Goal: Task Accomplishment & Management: Complete application form

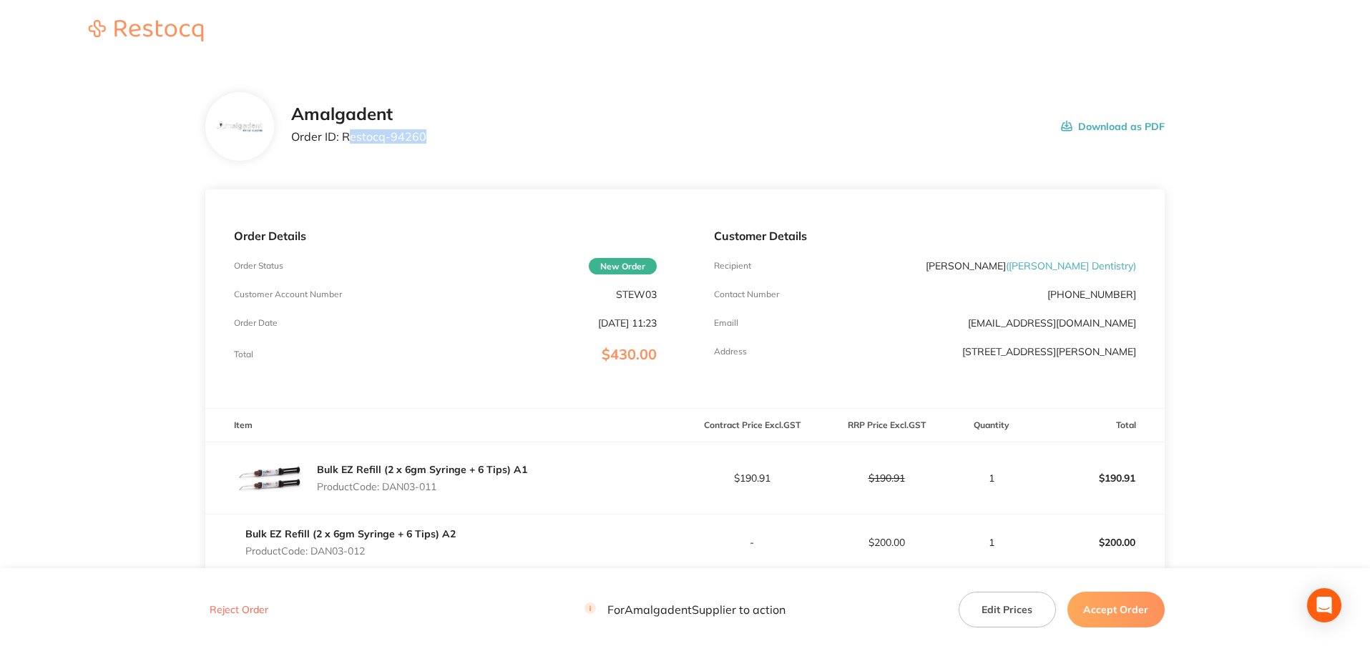
drag, startPoint x: 446, startPoint y: 142, endPoint x: 345, endPoint y: 139, distance: 100.2
click at [345, 139] on div "Amalgadent Order ID: Restocq- 94260 Download as PDF" at bounding box center [727, 126] width 873 height 44
drag, startPoint x: 341, startPoint y: 139, endPoint x: 432, endPoint y: 137, distance: 90.8
click at [433, 137] on div "Amalgadent Order ID: Restocq- 94260 Download as PDF" at bounding box center [727, 126] width 873 height 44
copy p "Restocq- 94260"
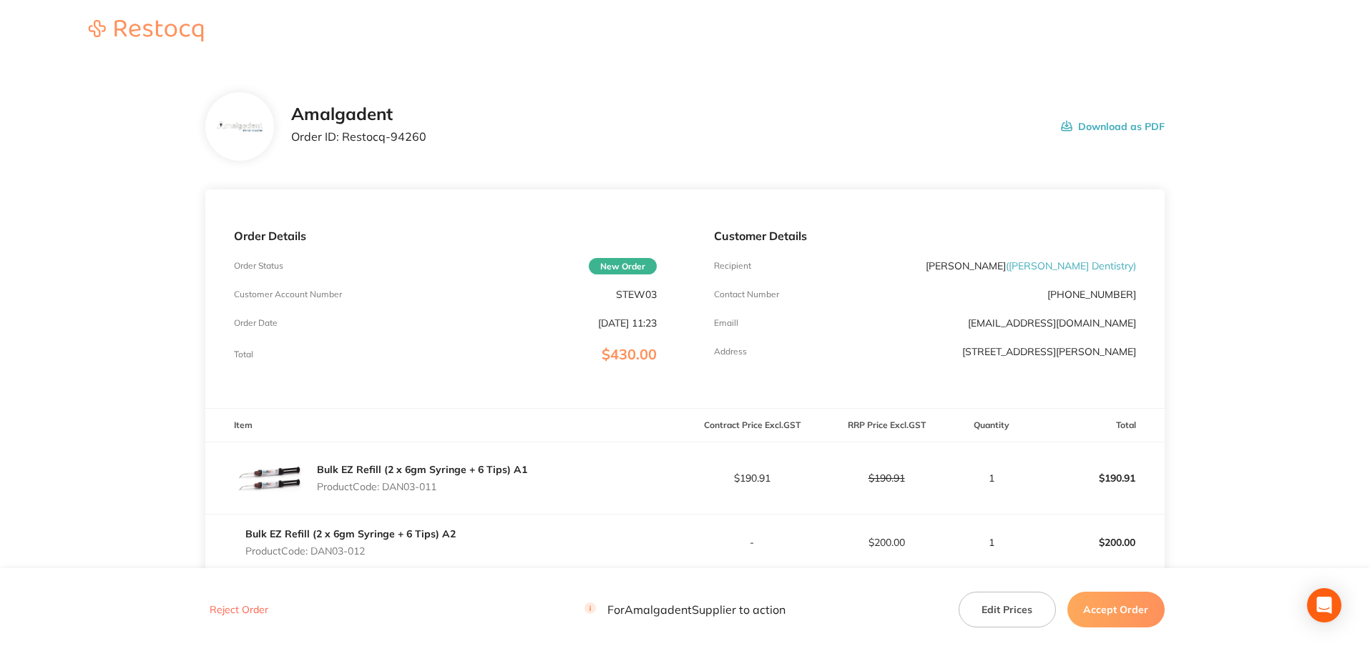
click at [47, 224] on main "Amalgadent Order ID: Restocq- 94260 Download as PDF Order Details Order Status …" at bounding box center [685, 451] width 1370 height 774
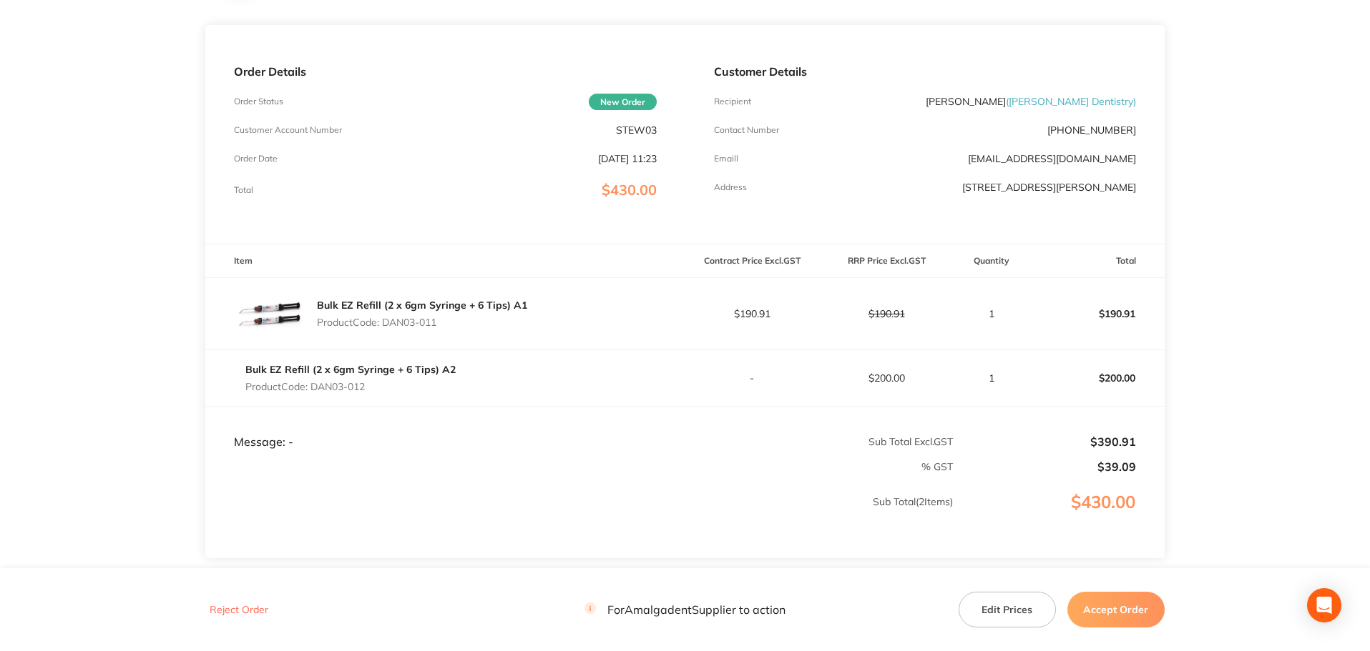
scroll to position [191, 0]
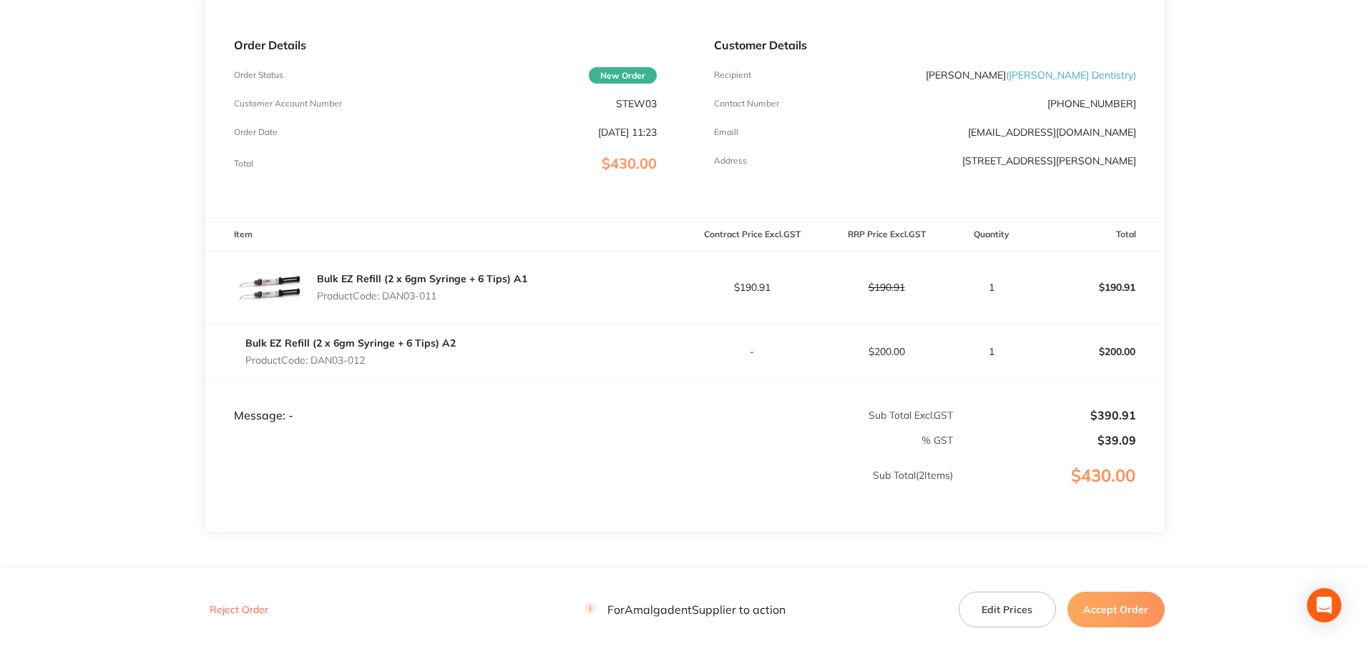
drag, startPoint x: 455, startPoint y: 298, endPoint x: 387, endPoint y: 292, distance: 68.2
click at [387, 292] on p "Product Code: DAN03-011" at bounding box center [422, 295] width 210 height 11
copy p "DAN03-011"
click at [135, 346] on main "Amalgadent Order ID: Restocq- 94260 Download as PDF Order Details Order Status …" at bounding box center [685, 260] width 1370 height 774
drag, startPoint x: 448, startPoint y: 297, endPoint x: 387, endPoint y: 295, distance: 60.8
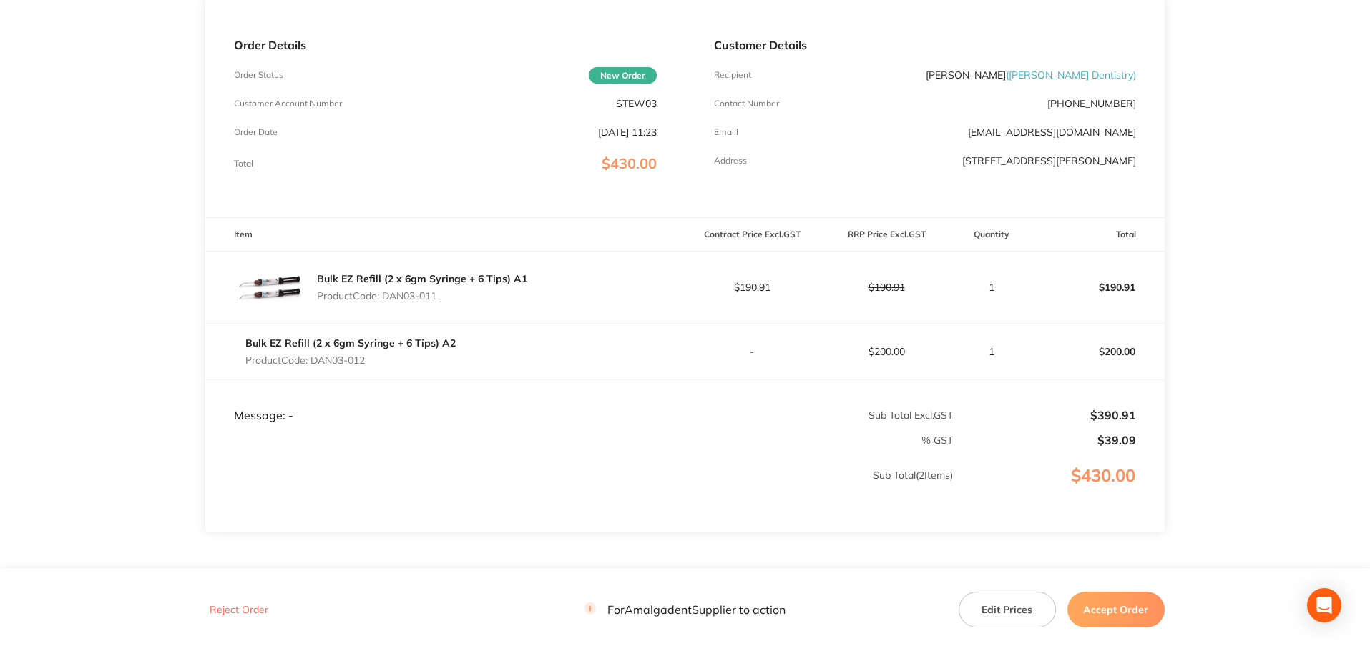
click at [387, 295] on p "Product Code: DAN03-011" at bounding box center [422, 295] width 210 height 11
copy p "DAN03-011"
click at [577, 292] on div "Bulk EZ Refill (2 x 6gm Syringe + 6 Tips) A1 Product Code: DAN03-011" at bounding box center [444, 288] width 479 height 72
drag, startPoint x: 381, startPoint y: 364, endPoint x: 315, endPoint y: 358, distance: 66.0
click at [315, 358] on p "Product Code: DAN03-012" at bounding box center [350, 360] width 210 height 11
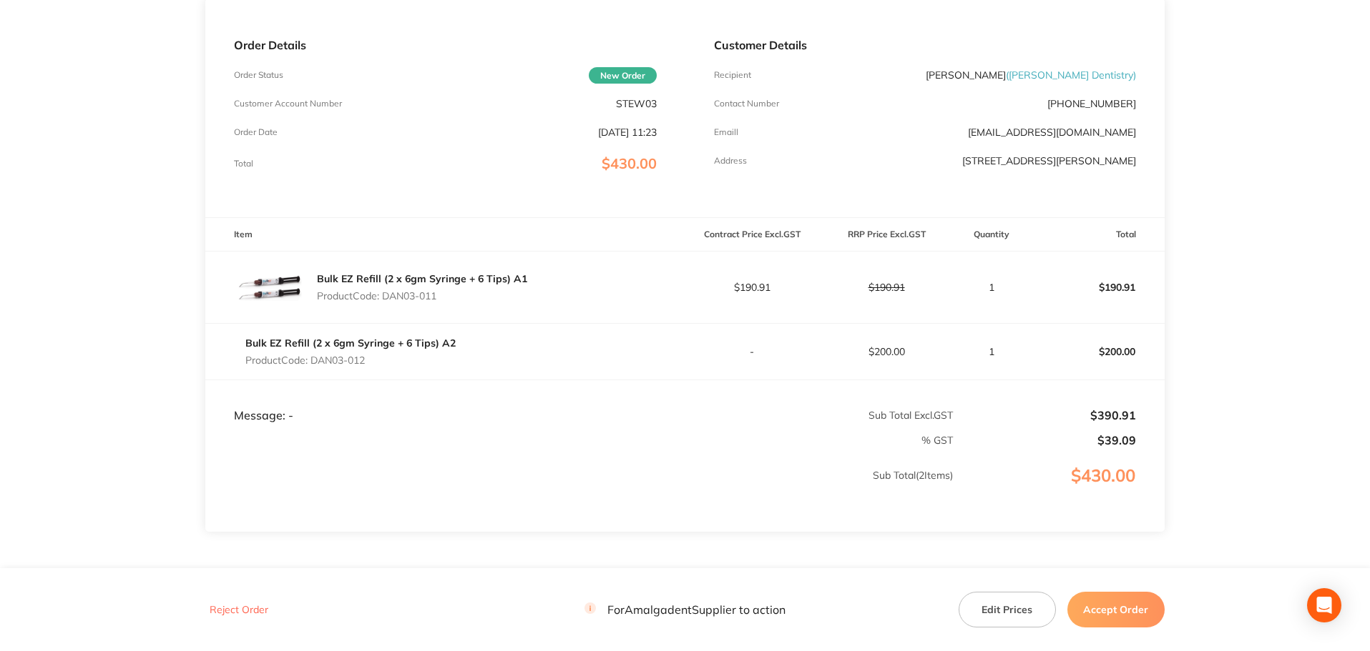
copy p "DAN03-012"
click at [1241, 326] on main "Amalgadent Order ID: Restocq- 94260 Download as PDF Order Details Order Status …" at bounding box center [685, 260] width 1370 height 774
click at [880, 286] on p "$190.91" at bounding box center [886, 287] width 133 height 11
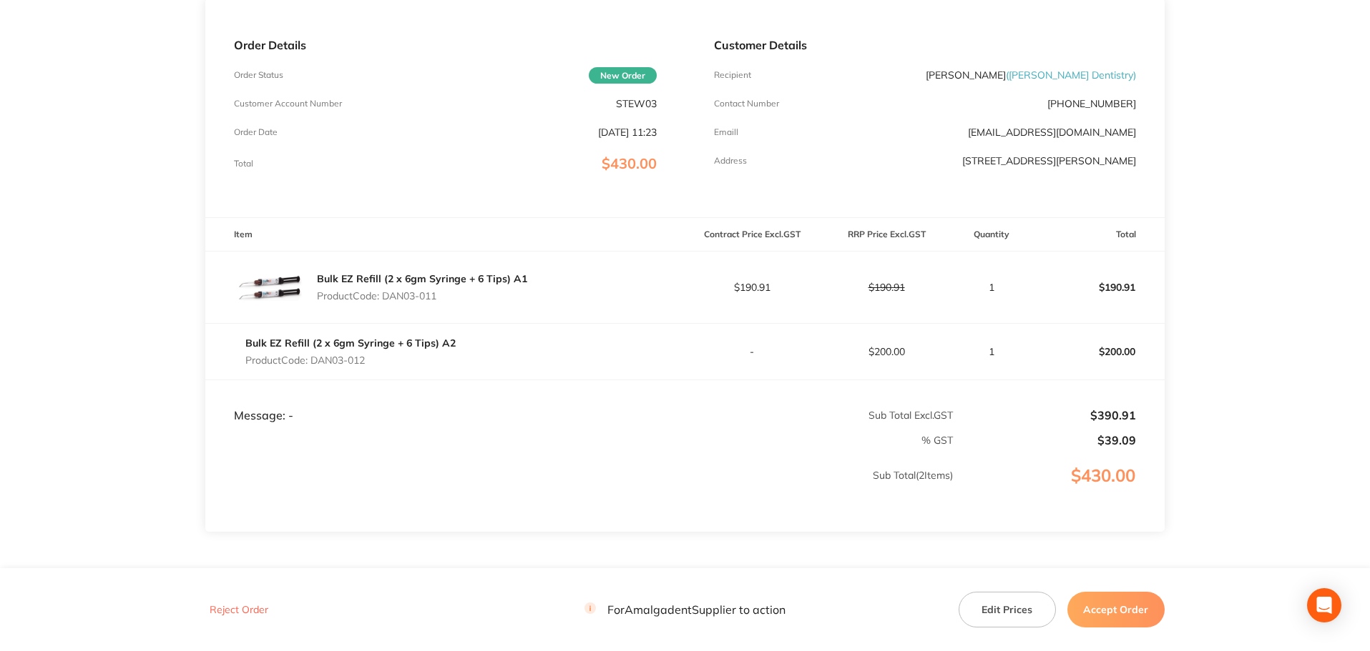
click at [782, 287] on p "$190.91" at bounding box center [752, 287] width 133 height 11
click at [1258, 322] on main "Amalgadent Order ID: Restocq- 94260 Download as PDF Order Details Order Status …" at bounding box center [685, 260] width 1370 height 774
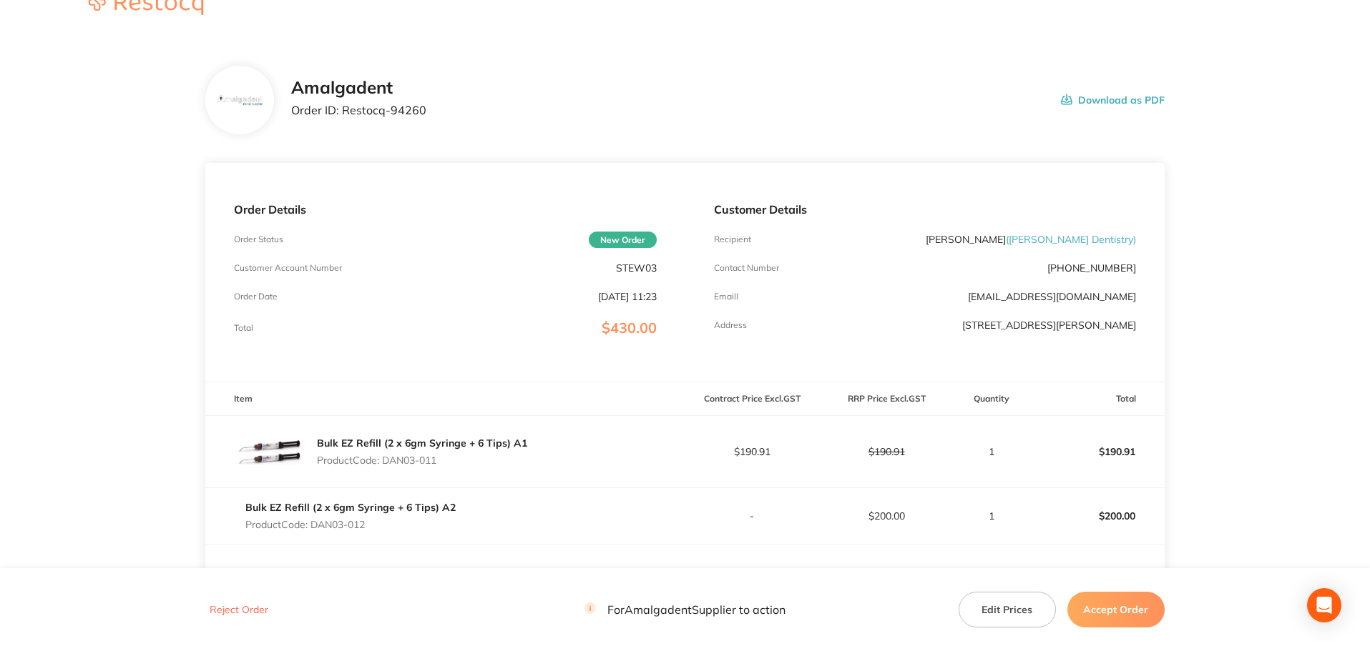
scroll to position [0, 0]
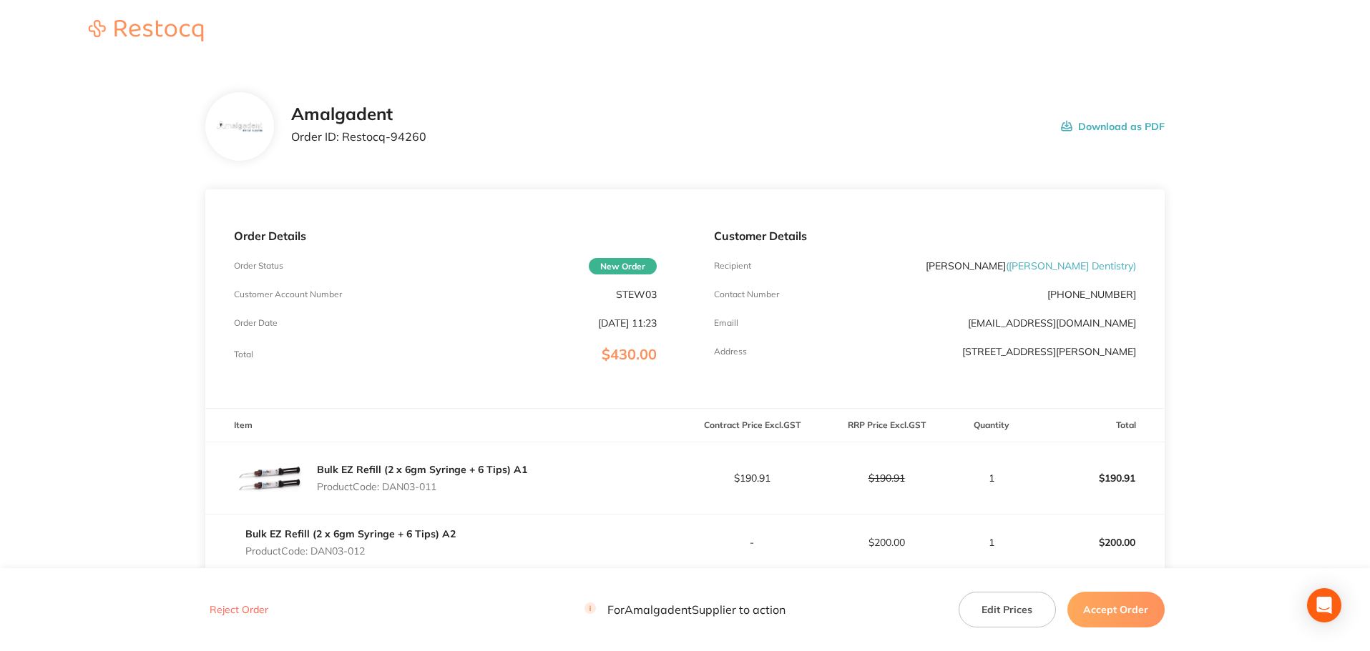
drag, startPoint x: 1243, startPoint y: 238, endPoint x: 900, endPoint y: 253, distance: 342.9
click at [1242, 238] on main "Amalgadent Order ID: Restocq- 94260 Download as PDF Order Details Order Status …" at bounding box center [685, 451] width 1370 height 774
drag, startPoint x: 446, startPoint y: 132, endPoint x: 340, endPoint y: 134, distance: 105.9
click at [340, 134] on div "Amalgadent Order ID: Restocq- 94260 Download as PDF" at bounding box center [727, 126] width 873 height 44
copy p "Restocq- 94260"
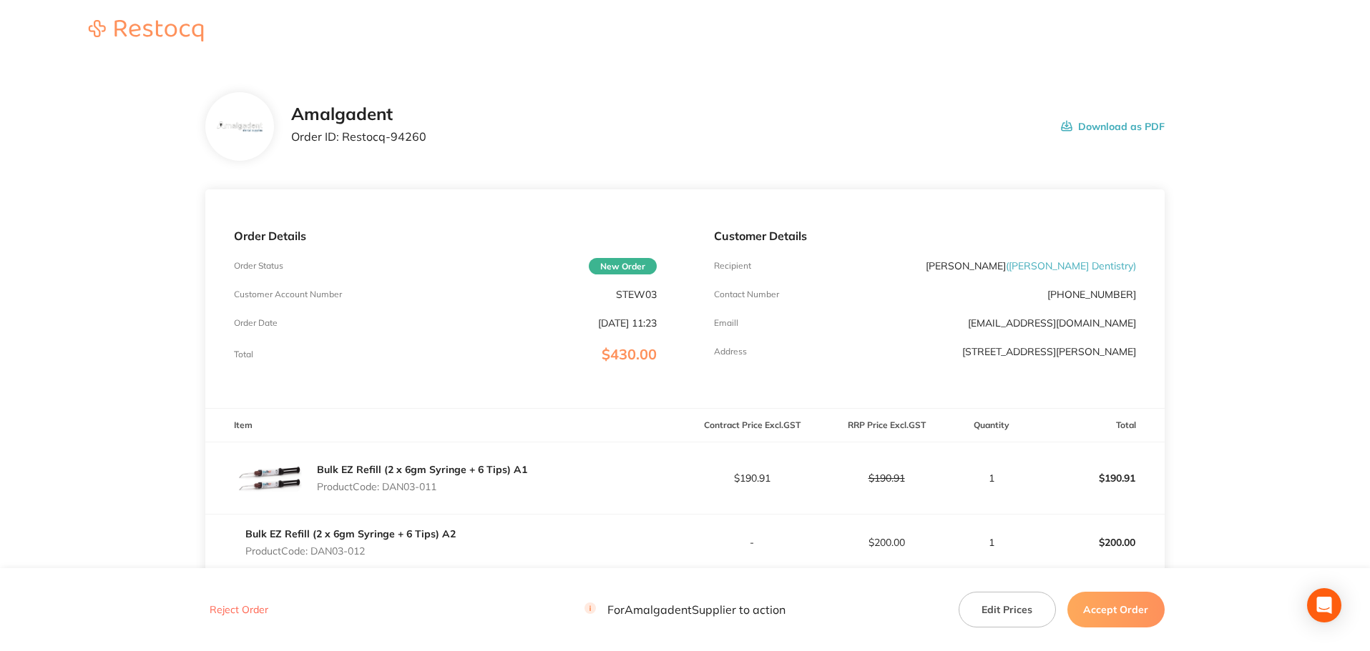
drag, startPoint x: 1275, startPoint y: 200, endPoint x: 1277, endPoint y: 217, distance: 17.9
click at [1275, 200] on main "Amalgadent Order ID: Restocq- 94260 Download as PDF Order Details Order Status …" at bounding box center [685, 451] width 1370 height 774
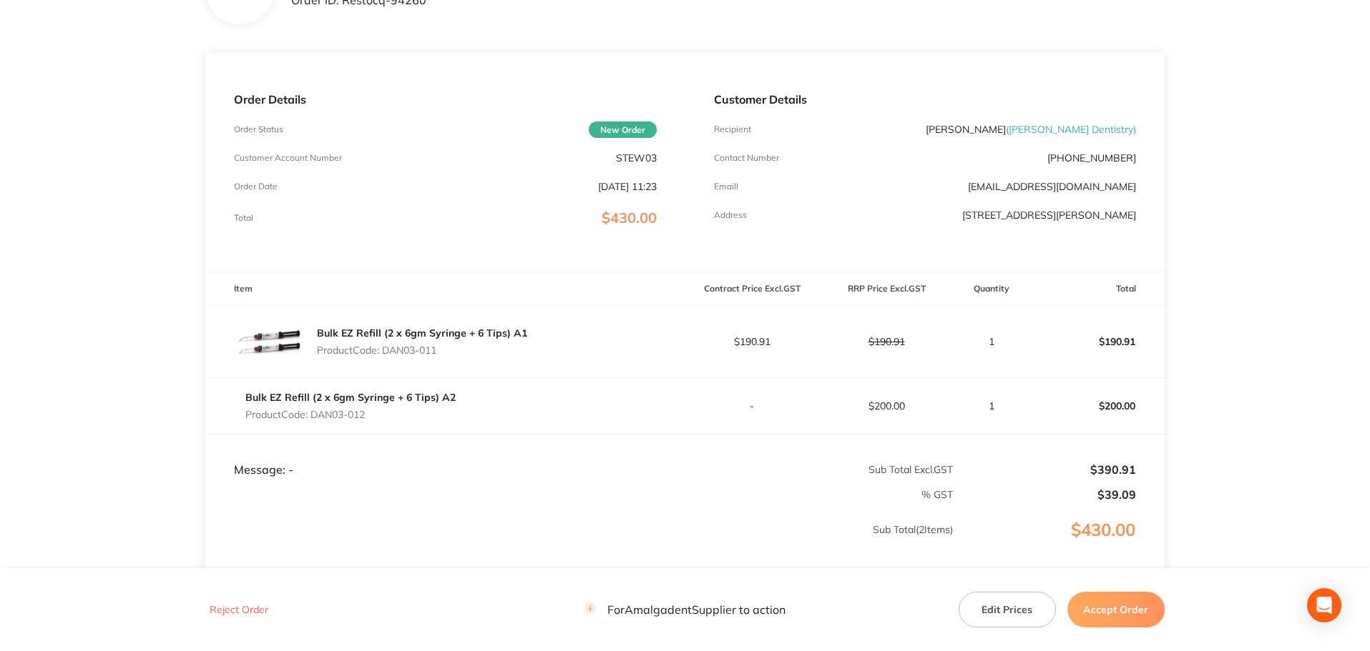
scroll to position [191, 0]
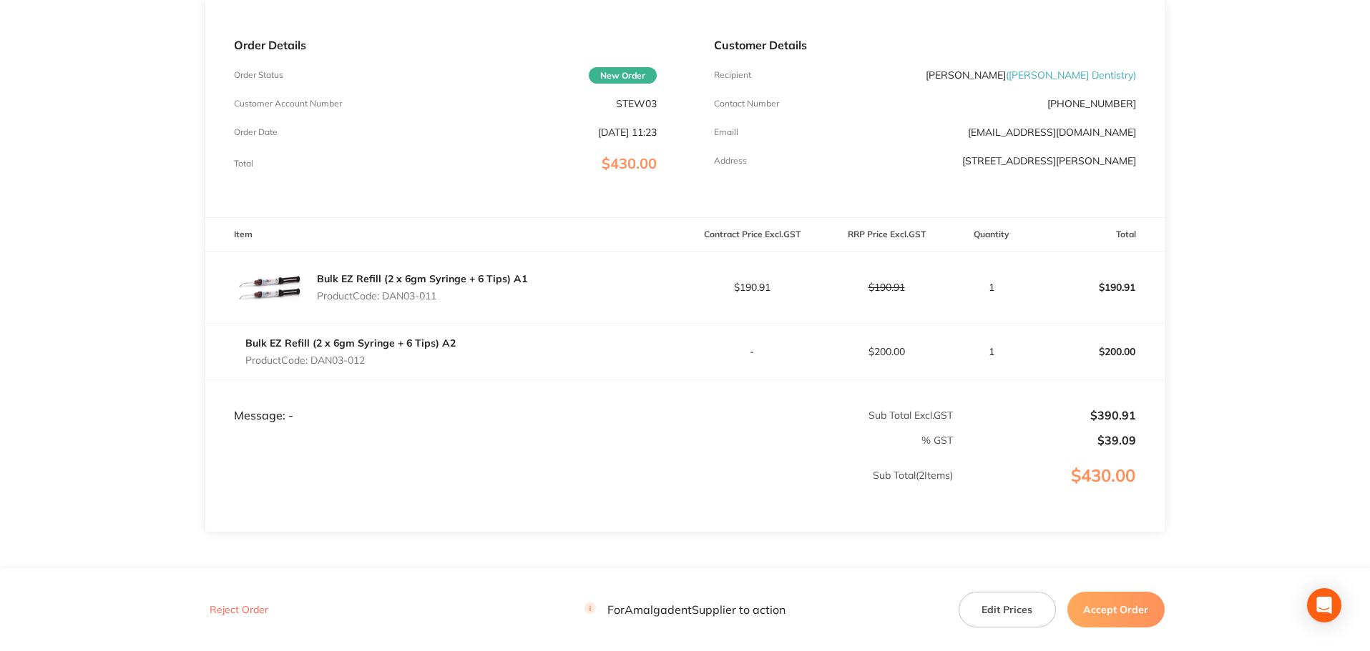
click at [1113, 607] on button "Accept Order" at bounding box center [1115, 610] width 97 height 36
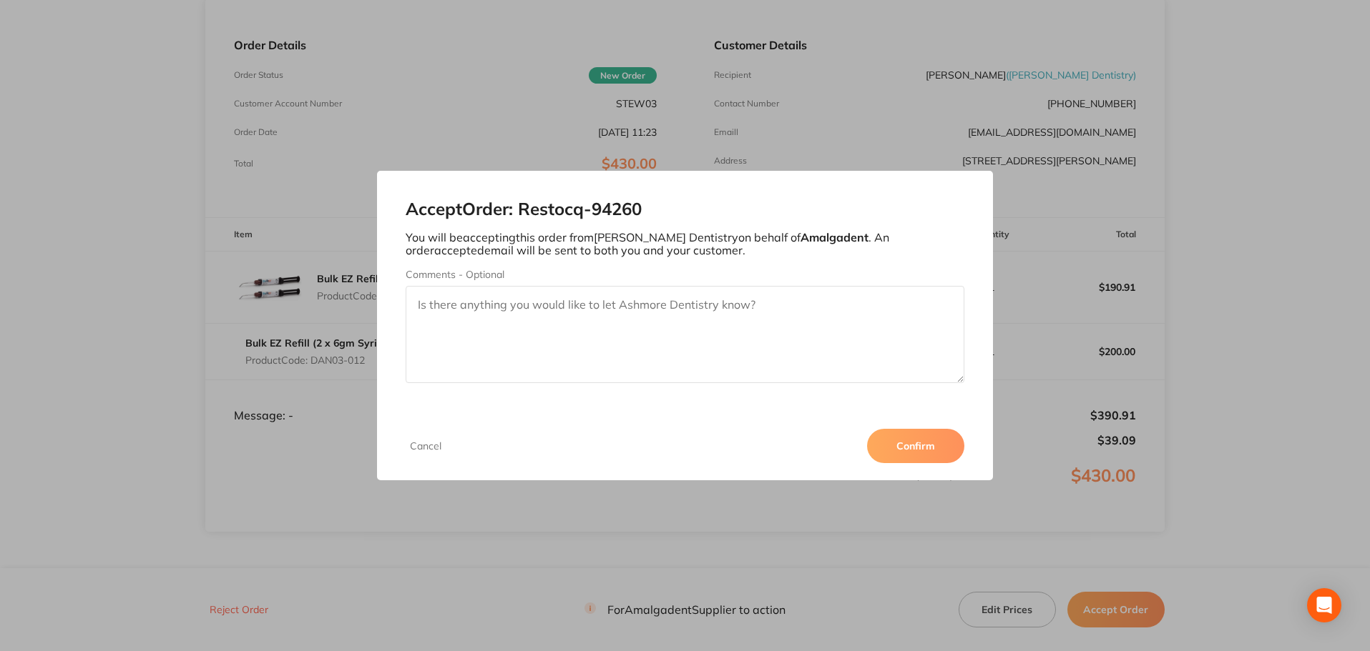
click at [498, 312] on textarea "Comments - Optional" at bounding box center [684, 334] width 559 height 97
paste textarea "$ 220.00 (Incl. GST 10%) Buy 3 or more for $ 200.00 per ea"
type textarea "PLEASE NOTE QTY DISCOUNT ONLY APPLIES IF ORDERING 3+ (1 = $220.00 OR Buy 3+ for…"
click at [896, 451] on button "Confirm" at bounding box center [915, 446] width 97 height 34
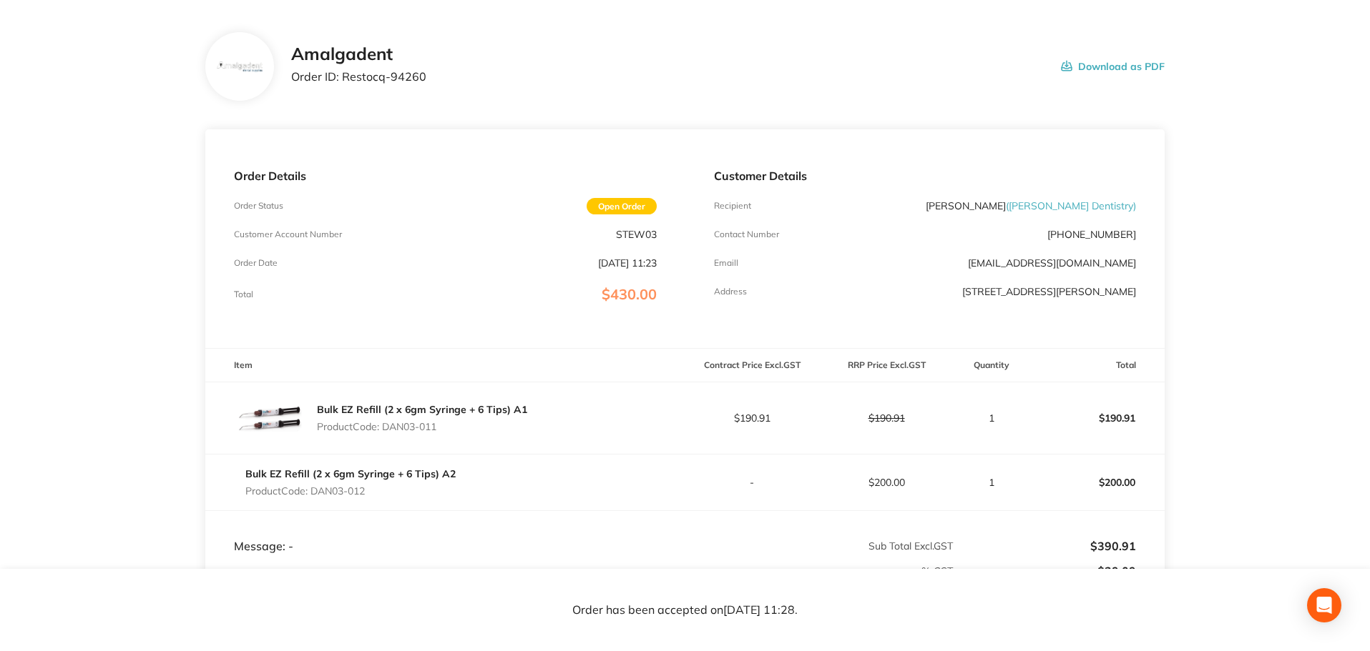
scroll to position [0, 0]
